Goal: Task Accomplishment & Management: Use online tool/utility

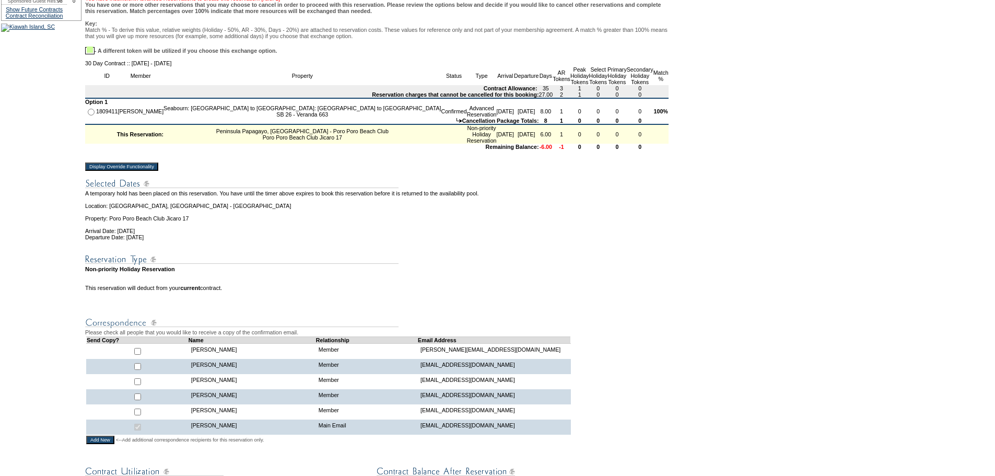
scroll to position [157, 0]
click at [158, 172] on input "Display Override Functionality" at bounding box center [121, 168] width 73 height 8
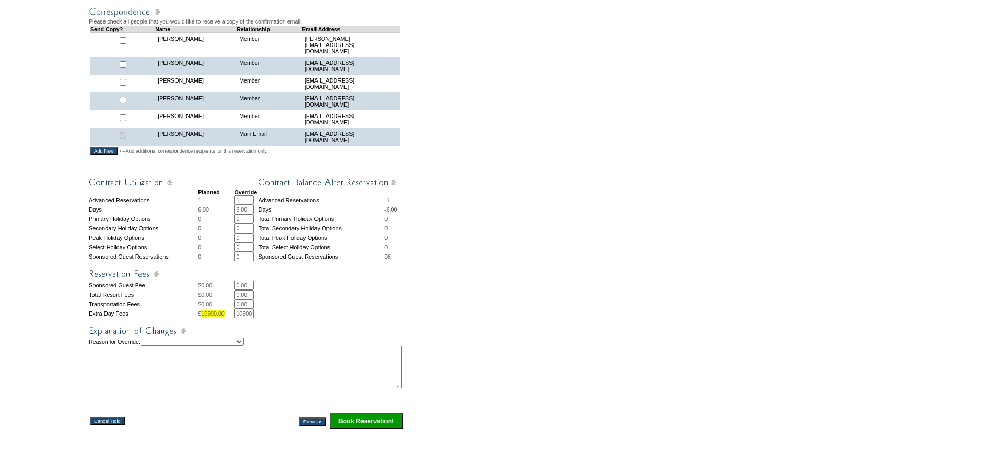
scroll to position [313, 0]
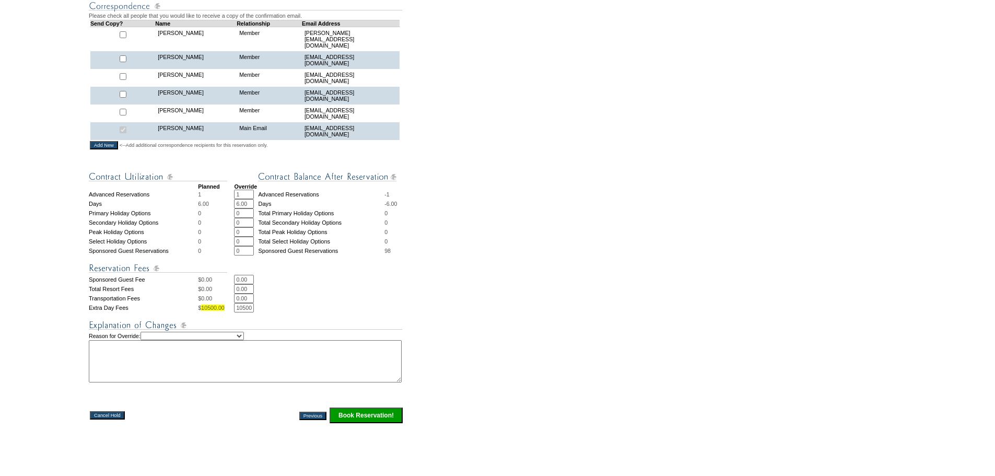
click at [223, 338] on select "Creating Continuous Stay Days Rebooked After Cancellation Editing Occupant Expe…" at bounding box center [192, 336] width 103 height 8
select select "1042"
click at [152, 335] on select "Creating Continuous Stay Days Rebooked After Cancellation Editing Occupant Expe…" at bounding box center [192, 336] width 103 height 8
click at [226, 365] on textarea at bounding box center [245, 361] width 313 height 42
type textarea "[PERSON_NAME] has days and AR in RR Bucket and will move over. HF"
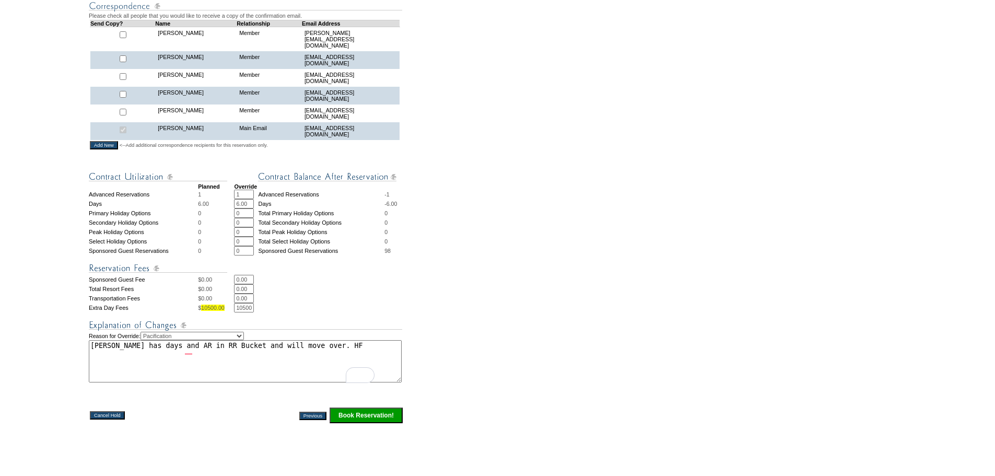
click at [351, 420] on input "Book Reservation!" at bounding box center [366, 416] width 73 height 16
